Goal: Find specific page/section: Find specific page/section

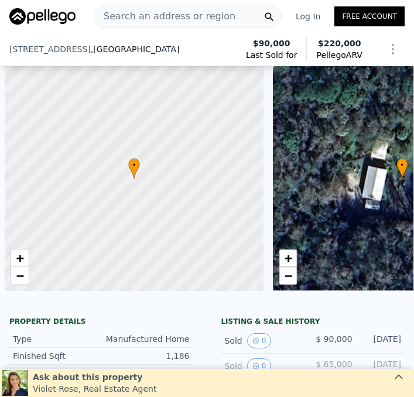
scroll to position [0, 5]
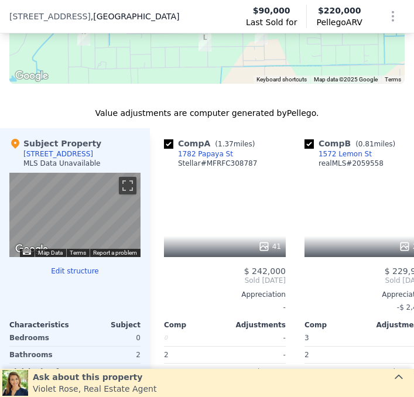
scroll to position [1211, 0]
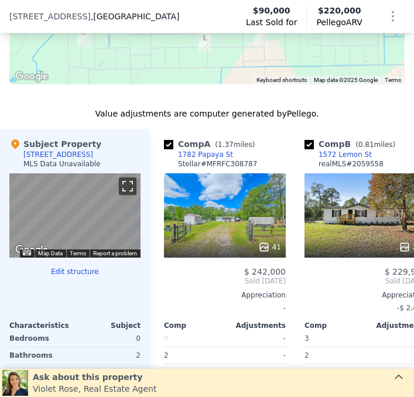
click at [127, 190] on button "Toggle fullscreen view" at bounding box center [128, 186] width 18 height 18
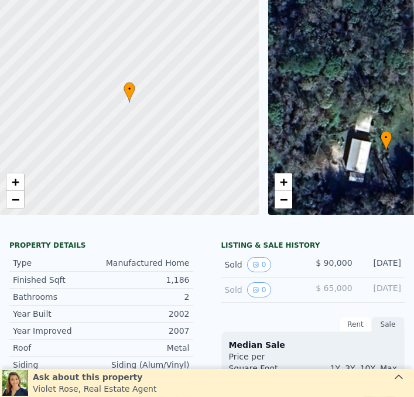
scroll to position [4, 0]
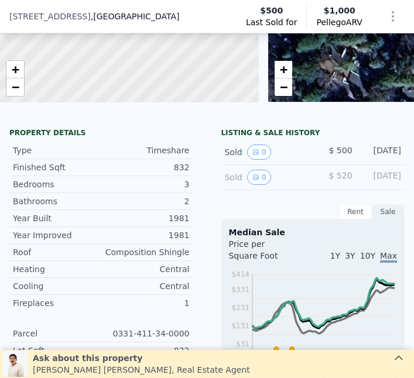
scroll to position [187, 0]
